Goal: Task Accomplishment & Management: Complete application form

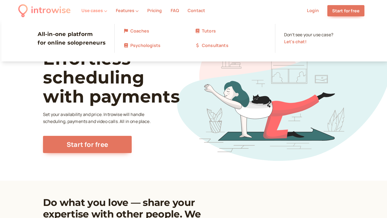
click at [99, 10] on button "Use cases" at bounding box center [94, 10] width 26 height 5
click at [140, 31] on link "Coaches" at bounding box center [158, 31] width 71 height 7
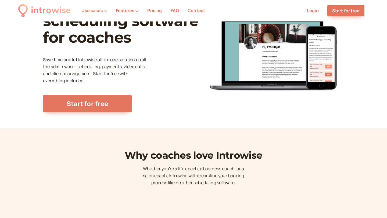
scroll to position [49, 0]
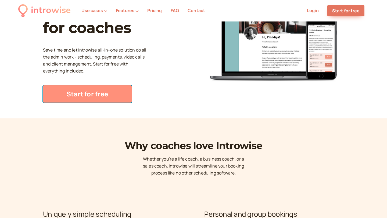
click at [82, 91] on link "Start for free" at bounding box center [87, 93] width 89 height 17
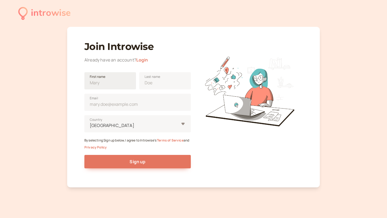
click at [97, 78] on span "First name" at bounding box center [98, 76] width 16 height 5
click at [97, 78] on input "First name" at bounding box center [110, 80] width 52 height 17
type input "[PERSON_NAME]"
type input "Espero"
type input "[EMAIL_ADDRESS][DOMAIN_NAME]"
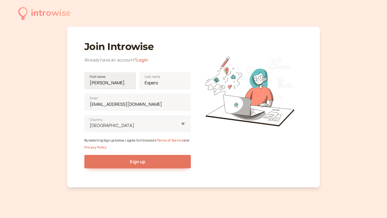
type input "[GEOGRAPHIC_DATA]"
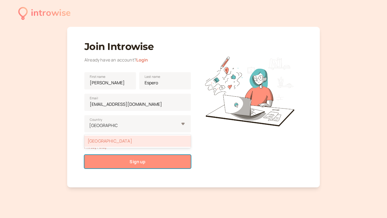
click at [135, 163] on span "Sign up" at bounding box center [137, 162] width 16 height 6
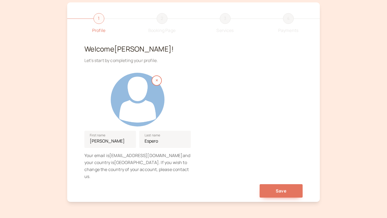
scroll to position [41, 0]
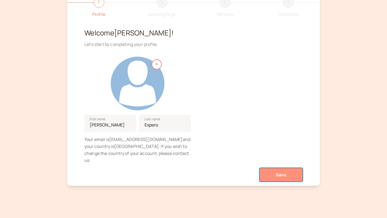
click at [274, 168] on button "Save" at bounding box center [280, 174] width 43 height 13
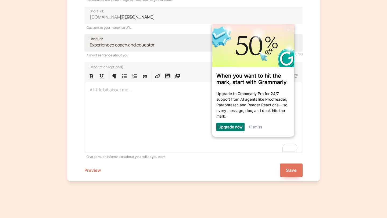
scroll to position [138, 0]
click at [107, 45] on input "Headline" at bounding box center [193, 42] width 218 height 17
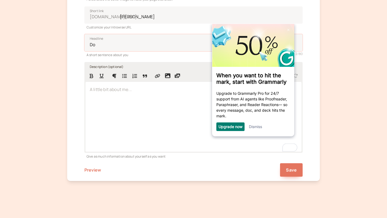
type input "D"
type input "Physical Therapist and Motivational Speaker"
click at [118, 100] on div "To enrich screen reader interactions, please activate Accessibility in Grammarl…" at bounding box center [193, 117] width 216 height 70
click at [262, 125] on div "Dismiss" at bounding box center [255, 126] width 13 height 9
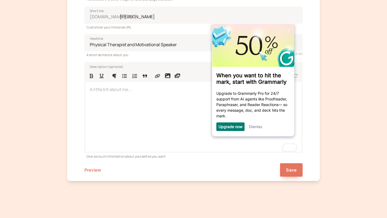
click at [256, 129] on link "Dismiss" at bounding box center [255, 126] width 13 height 5
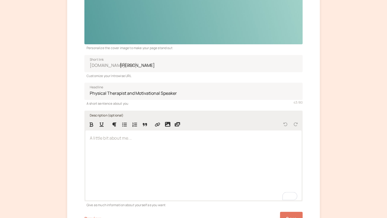
scroll to position [89, 0]
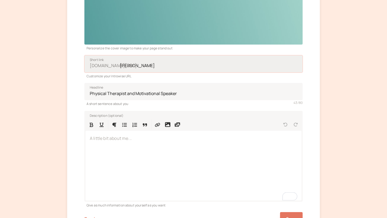
click at [123, 67] on input "joseph-espero" at bounding box center [193, 63] width 218 height 17
click at [105, 146] on div "To enrich screen reader interactions, please activate Accessibility in Grammarl…" at bounding box center [193, 166] width 216 height 70
click at [111, 156] on div "To enrich screen reader interactions, please activate Accessibility in Grammarl…" at bounding box center [193, 166] width 216 height 70
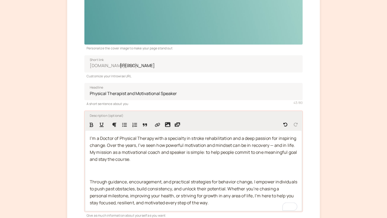
click at [115, 172] on p "To enrich screen reader interactions, please activate Accessibility in Grammarl…" at bounding box center [193, 170] width 207 height 7
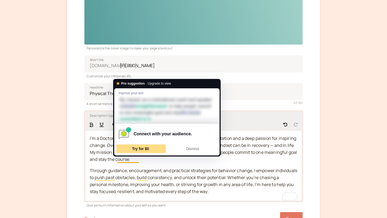
click at [144, 148] on span "Try for $0" at bounding box center [140, 149] width 17 height 4
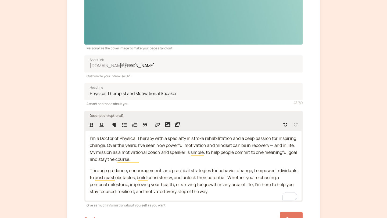
click at [328, 149] on div "introwise Profile 2 Booking Page 3 Services 4 Payments Personalize the cover im…" at bounding box center [193, 90] width 387 height 358
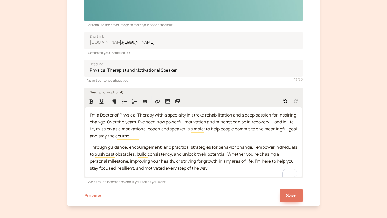
scroll to position [113, 0]
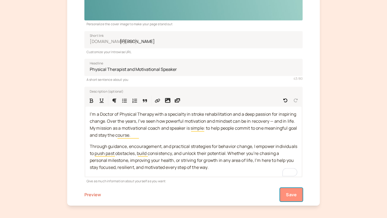
click at [291, 193] on span "Save" at bounding box center [291, 195] width 11 height 6
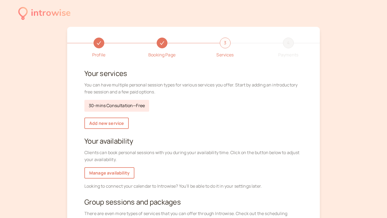
click at [120, 107] on link "30-mins Consultation — Free" at bounding box center [116, 106] width 65 height 12
select select "30"
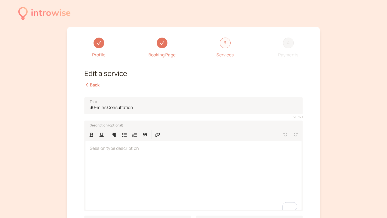
click at [92, 84] on link "Back" at bounding box center [92, 85] width 16 height 6
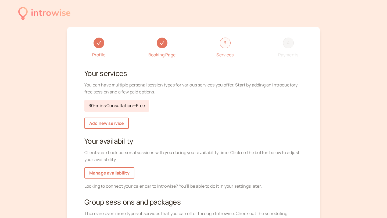
click at [92, 103] on link "30-mins Consultation — Free" at bounding box center [116, 106] width 65 height 12
select select "30"
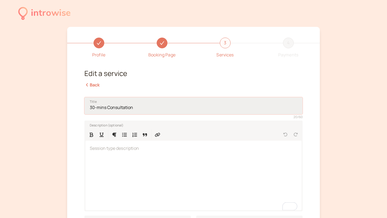
click at [107, 108] on input "30-mins Consultation" at bounding box center [193, 105] width 218 height 17
click at [94, 108] on input "30-mins Consultation" at bounding box center [193, 105] width 218 height 17
type input "30-mins Consultation"
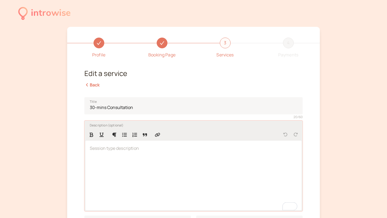
click at [109, 161] on div "To enrich screen reader interactions, please activate Accessibility in Grammarl…" at bounding box center [193, 176] width 216 height 70
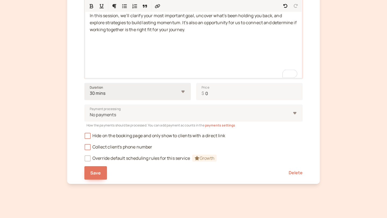
scroll to position [137, 0]
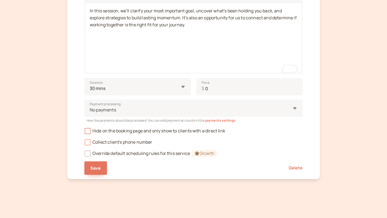
click at [87, 141] on icon at bounding box center [88, 142] width 4 height 4
click at [84, 144] on input "Collect client's phone number" at bounding box center [84, 144] width 0 height 0
click at [96, 165] on span "Save" at bounding box center [95, 168] width 11 height 6
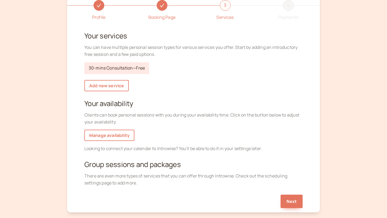
scroll to position [32, 0]
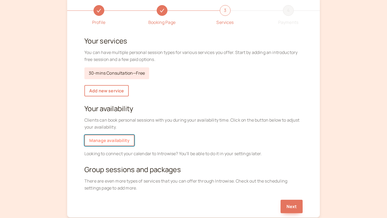
click at [109, 139] on link "Manage availability" at bounding box center [109, 140] width 50 height 11
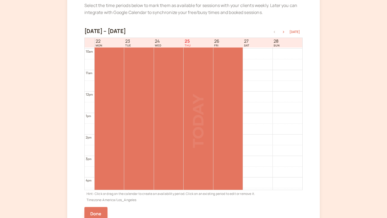
scroll to position [228, 0]
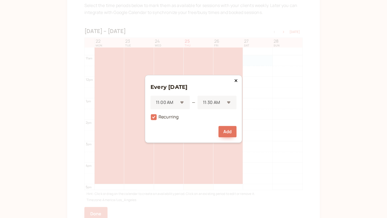
click at [232, 80] on div "Every Saturday 11:00 AM — 11:30 AM Recurring Add" at bounding box center [193, 109] width 97 height 68
click at [236, 81] on icon at bounding box center [235, 80] width 3 height 4
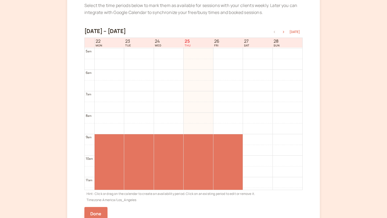
scroll to position [105, 0]
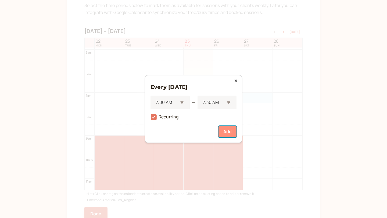
click at [225, 131] on button "Add" at bounding box center [227, 131] width 18 height 11
click at [225, 133] on button "Add" at bounding box center [227, 131] width 18 height 11
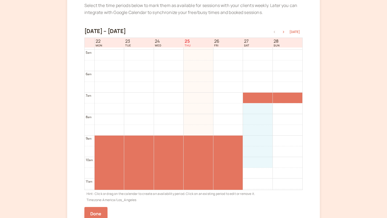
drag, startPoint x: 256, startPoint y: 110, endPoint x: 266, endPoint y: 159, distance: 49.6
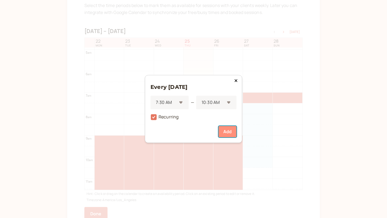
click at [226, 133] on button "Add" at bounding box center [227, 131] width 18 height 11
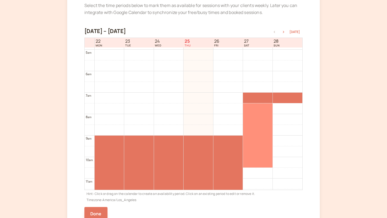
click at [260, 161] on div at bounding box center [258, 135] width 30 height 64
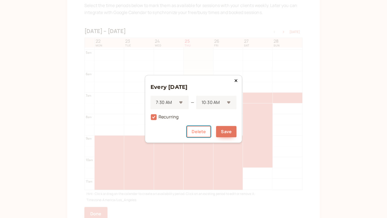
click at [203, 132] on button "Delete" at bounding box center [199, 131] width 24 height 11
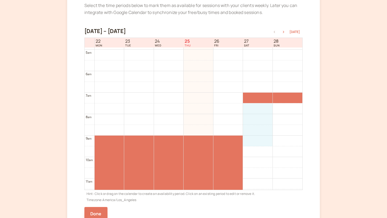
drag, startPoint x: 256, startPoint y: 107, endPoint x: 261, endPoint y: 143, distance: 36.5
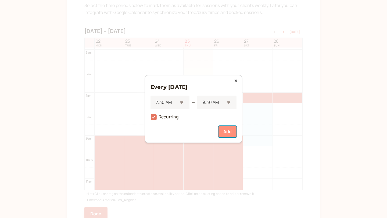
click at [226, 129] on button "Add" at bounding box center [227, 131] width 18 height 11
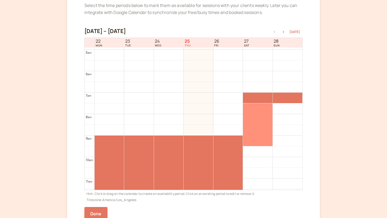
click at [252, 111] on div at bounding box center [258, 124] width 30 height 43
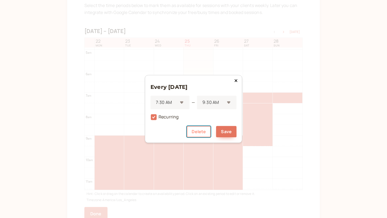
click at [202, 134] on button "Delete" at bounding box center [199, 131] width 24 height 11
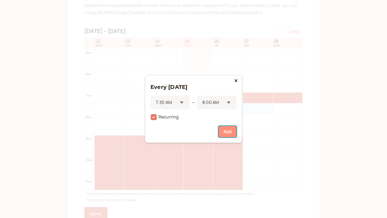
click at [222, 137] on button "Add" at bounding box center [227, 131] width 18 height 11
click at [231, 132] on button "Add" at bounding box center [227, 131] width 18 height 11
click at [228, 128] on button "Add" at bounding box center [227, 131] width 18 height 11
click at [230, 133] on button "Add" at bounding box center [227, 131] width 18 height 11
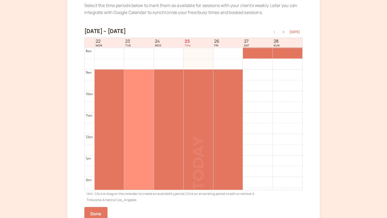
scroll to position [174, 0]
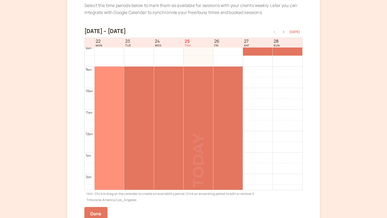
click at [106, 75] on div at bounding box center [109, 153] width 30 height 172
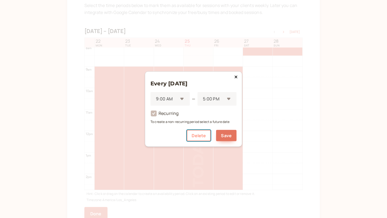
click at [197, 136] on button "Delete" at bounding box center [199, 135] width 24 height 11
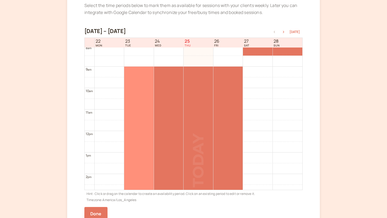
click at [136, 80] on div at bounding box center [139, 153] width 30 height 172
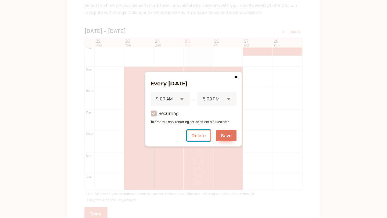
click at [201, 137] on button "Delete" at bounding box center [199, 135] width 24 height 11
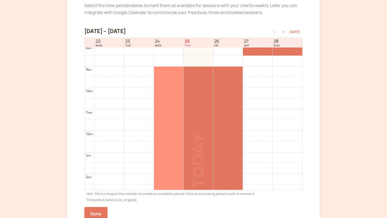
click at [181, 92] on div at bounding box center [169, 153] width 30 height 172
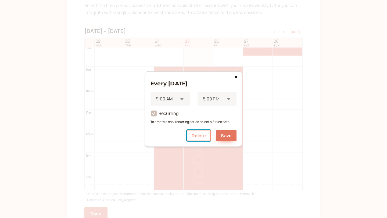
click at [201, 133] on button "Delete" at bounding box center [199, 135] width 24 height 11
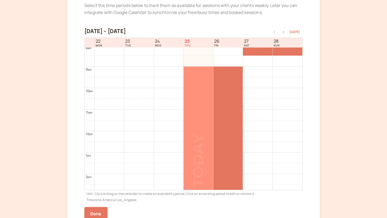
click at [202, 105] on div at bounding box center [198, 153] width 30 height 172
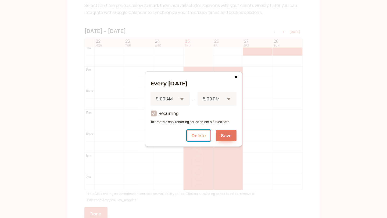
click at [199, 134] on button "Delete" at bounding box center [199, 135] width 24 height 11
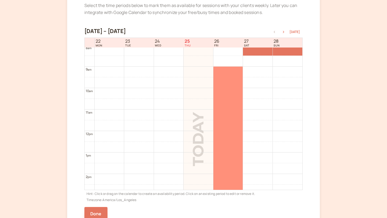
click at [227, 114] on div at bounding box center [228, 153] width 30 height 172
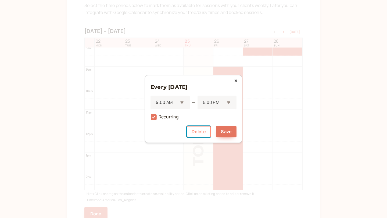
click at [199, 128] on button "Delete" at bounding box center [199, 131] width 24 height 11
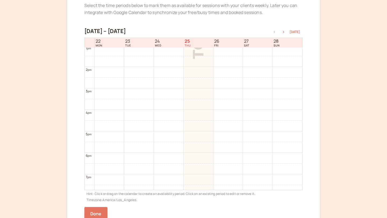
scroll to position [282, 0]
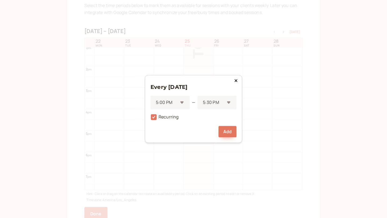
click at [235, 82] on icon at bounding box center [235, 80] width 3 height 4
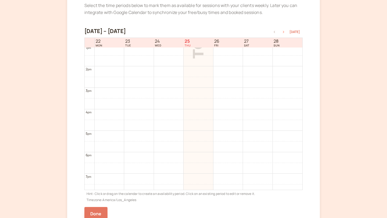
click at [284, 31] on icon "button" at bounding box center [283, 32] width 1 height 2
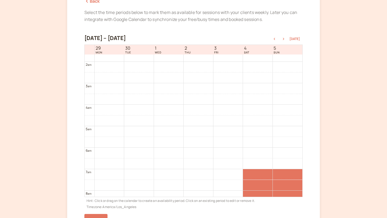
scroll to position [40, 0]
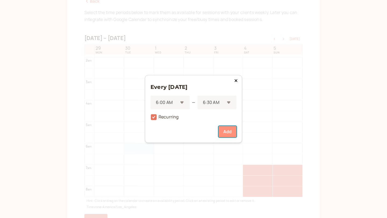
click at [232, 133] on button "Add" at bounding box center [227, 131] width 18 height 11
click at [229, 127] on button "Add" at bounding box center [227, 131] width 18 height 11
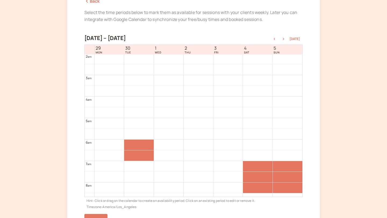
scroll to position [43, 0]
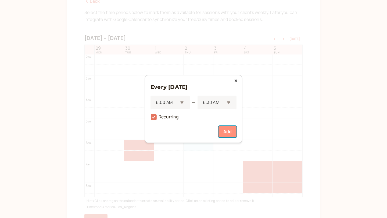
click at [227, 130] on button "Add" at bounding box center [227, 131] width 18 height 11
click at [226, 132] on button "Add" at bounding box center [227, 131] width 18 height 11
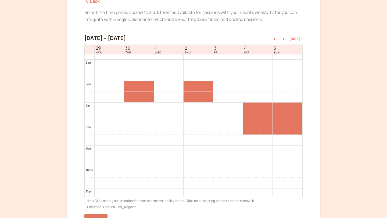
scroll to position [103, 0]
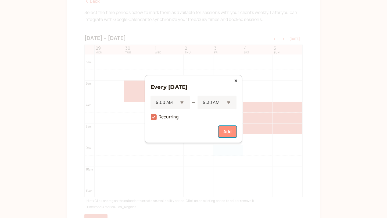
click at [226, 129] on button "Add" at bounding box center [227, 131] width 18 height 11
click at [227, 130] on button "Add" at bounding box center [227, 131] width 18 height 11
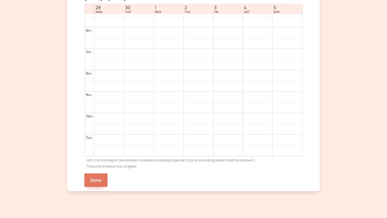
scroll to position [137, 0]
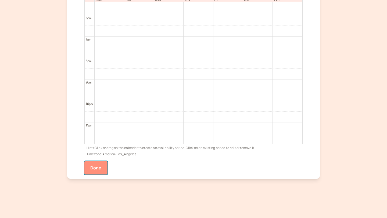
click at [100, 165] on button "Done" at bounding box center [95, 167] width 23 height 13
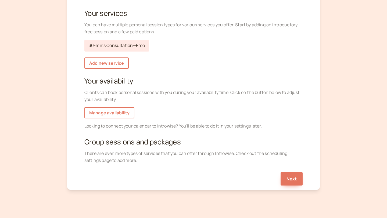
scroll to position [67, 0]
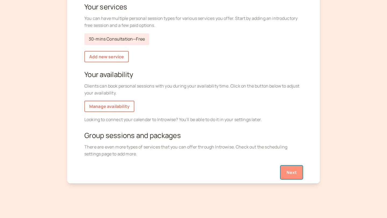
click at [288, 171] on button "Next" at bounding box center [291, 172] width 22 height 13
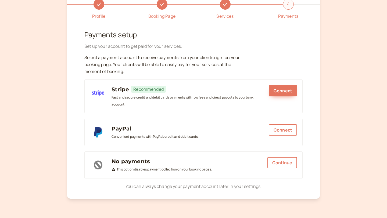
scroll to position [41, 0]
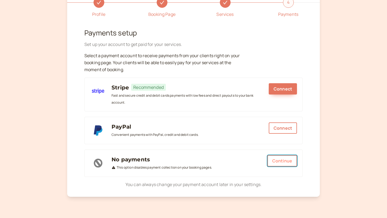
click at [279, 162] on button "Continue" at bounding box center [282, 160] width 30 height 11
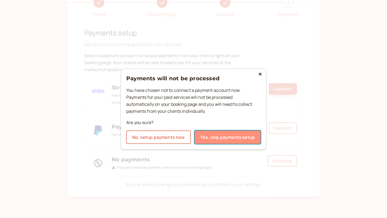
click at [230, 140] on button "Yes, skip payments setup" at bounding box center [227, 136] width 66 height 13
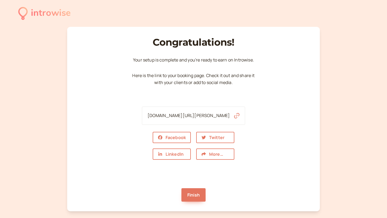
click at [234, 115] on icon "button" at bounding box center [236, 115] width 5 height 5
click at [189, 200] on link "Finish" at bounding box center [193, 194] width 24 height 13
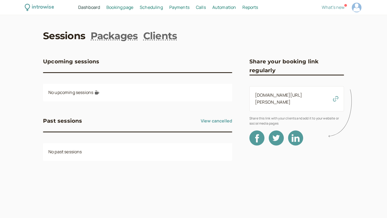
click at [125, 8] on span "Booking page" at bounding box center [119, 7] width 27 height 6
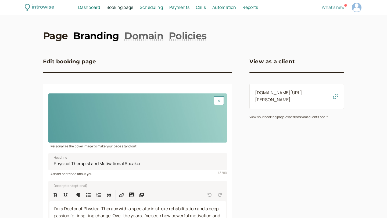
click at [101, 34] on link "Branding" at bounding box center [96, 35] width 46 height 13
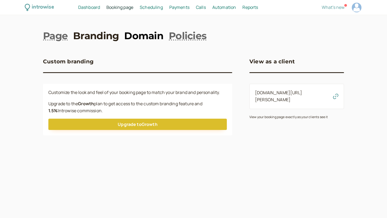
click at [138, 37] on link "Domain" at bounding box center [143, 35] width 39 height 13
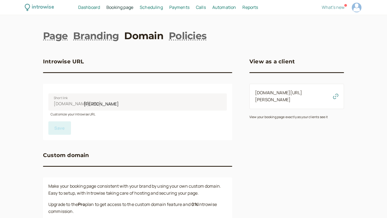
scroll to position [33, 0]
